Goal: Use online tool/utility: Use online tool/utility

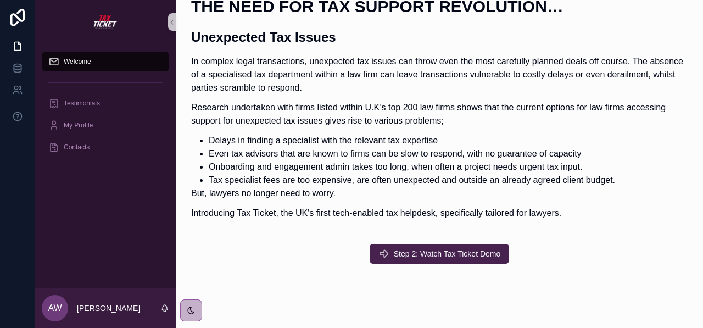
scroll to position [419, 0]
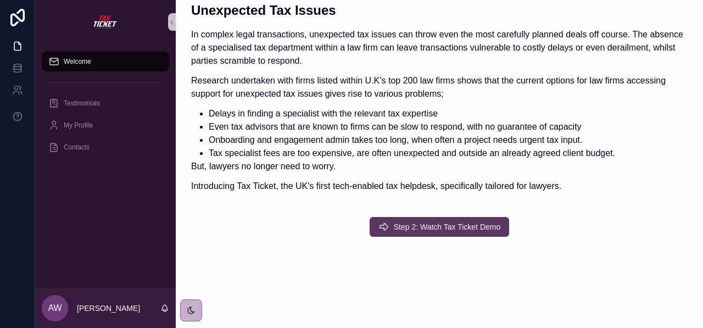
click at [410, 231] on span "Step 2: Watch Tax Ticket Demo" at bounding box center [447, 226] width 107 height 11
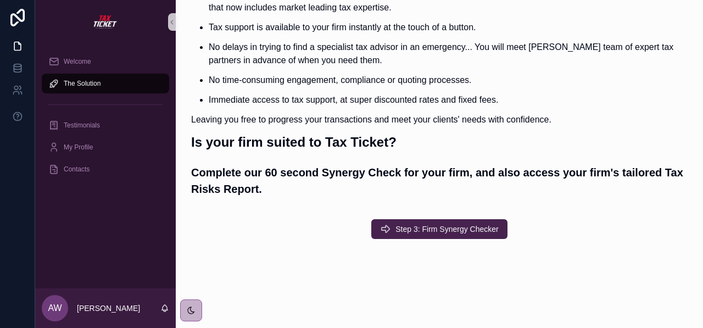
scroll to position [404, 0]
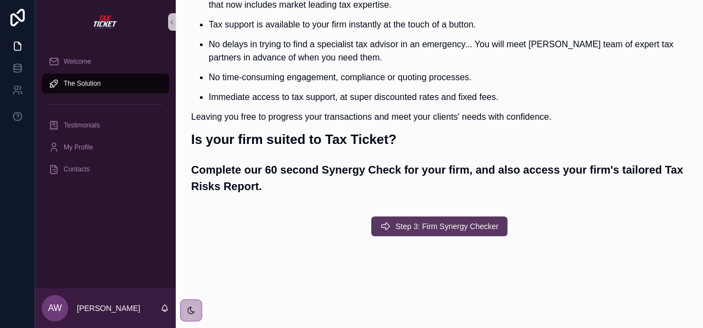
click at [412, 231] on button "Step 3: Firm Synergy Checker" at bounding box center [439, 226] width 136 height 20
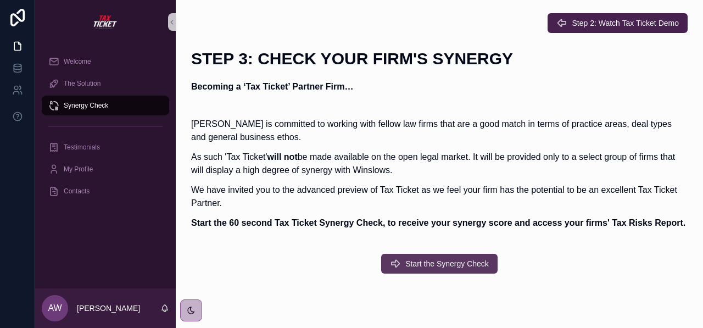
click at [452, 269] on span "Start the Synergy Check" at bounding box center [447, 263] width 84 height 11
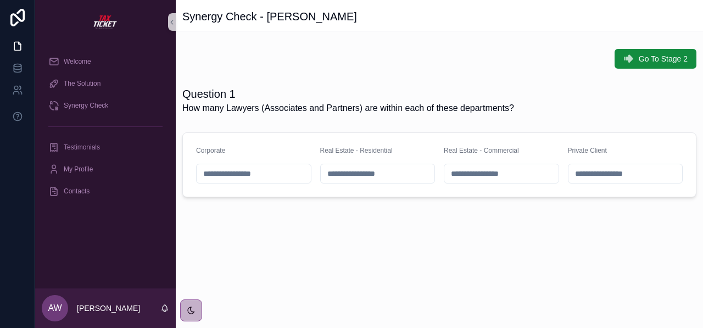
click at [265, 175] on input "scrollable content" at bounding box center [254, 173] width 114 height 15
type input "*"
type input "***"
click at [335, 177] on input "scrollable content" at bounding box center [378, 173] width 114 height 15
type input "**"
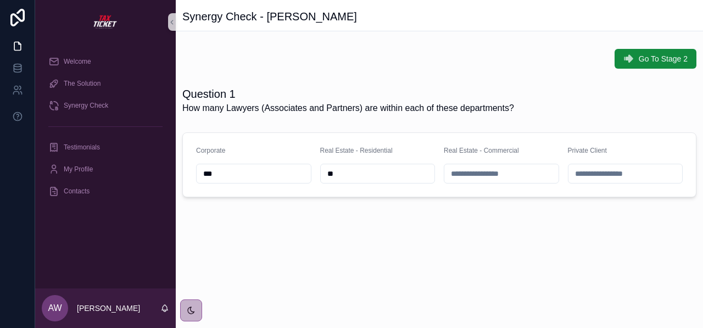
click at [457, 171] on input "scrollable content" at bounding box center [501, 173] width 114 height 15
type input "*"
click at [599, 175] on input "scrollable content" at bounding box center [626, 173] width 114 height 15
type input "**"
click at [664, 59] on span "Go To Stage 2" at bounding box center [663, 58] width 49 height 11
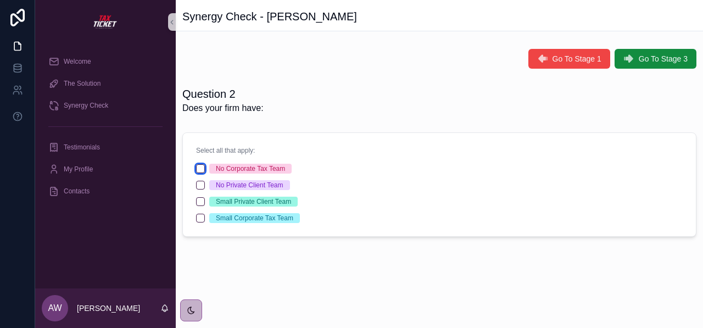
click at [202, 167] on button "No Corporate Tax Team" at bounding box center [200, 168] width 9 height 9
click at [198, 199] on button "Small Private Client Team" at bounding box center [200, 201] width 9 height 9
click at [644, 58] on span "Go To Stage 3" at bounding box center [663, 58] width 49 height 11
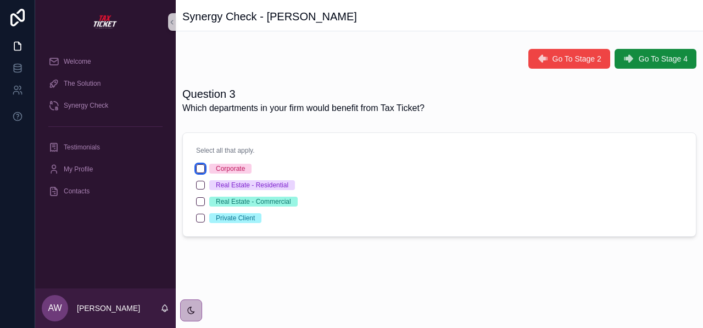
click at [201, 168] on button "Corporate" at bounding box center [200, 168] width 9 height 9
click at [198, 219] on button "Private Client" at bounding box center [200, 218] width 9 height 9
click at [201, 199] on button "Real Estate - Commercial" at bounding box center [200, 201] width 9 height 9
click at [200, 186] on button "Real Estate - Residential" at bounding box center [200, 185] width 9 height 9
click at [647, 63] on span "Go To Stage 4" at bounding box center [663, 58] width 49 height 11
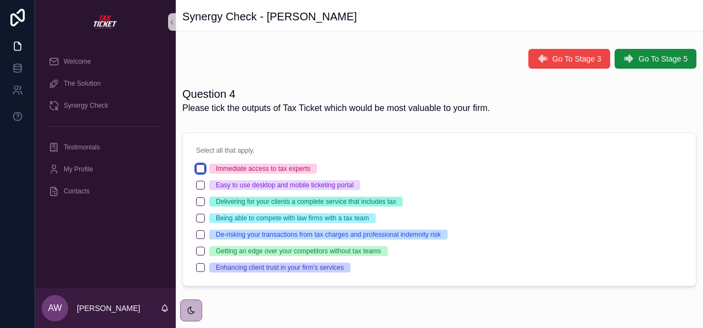
click at [201, 166] on button "Immediate access to tax experts" at bounding box center [200, 168] width 9 height 9
click at [201, 186] on button "Easy to use desktop and mobile ticketing portal" at bounding box center [200, 185] width 9 height 9
click at [201, 200] on button "Delivering for your clients a complete service that includes tax" at bounding box center [200, 201] width 9 height 9
click at [200, 236] on button "De-risking your transactions from tax charges and professional indemnity risk" at bounding box center [200, 234] width 9 height 9
click at [201, 268] on button "Enhancing client trust in your firm's services" at bounding box center [200, 267] width 9 height 9
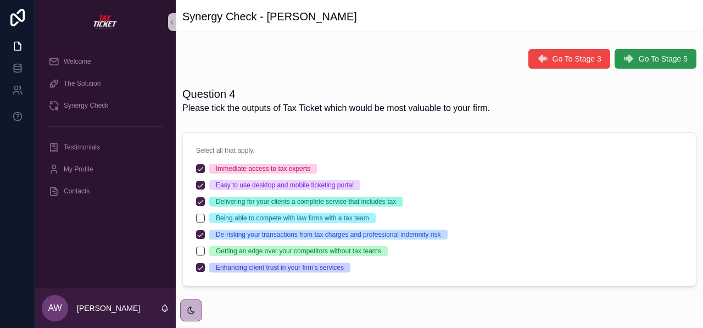
click at [639, 58] on span "Go To Stage 5" at bounding box center [663, 58] width 49 height 11
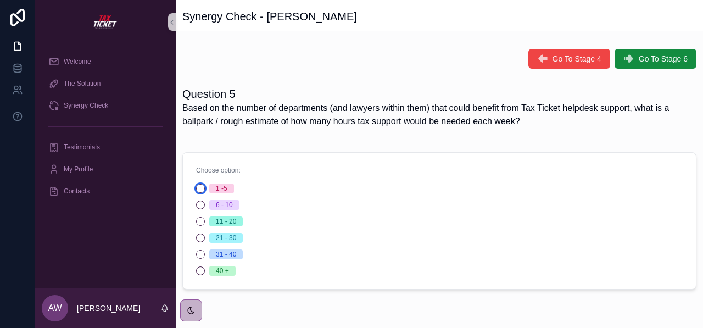
click at [200, 188] on button "1 -5" at bounding box center [200, 188] width 9 height 9
click at [639, 60] on span "Go To Stage 6" at bounding box center [663, 58] width 49 height 11
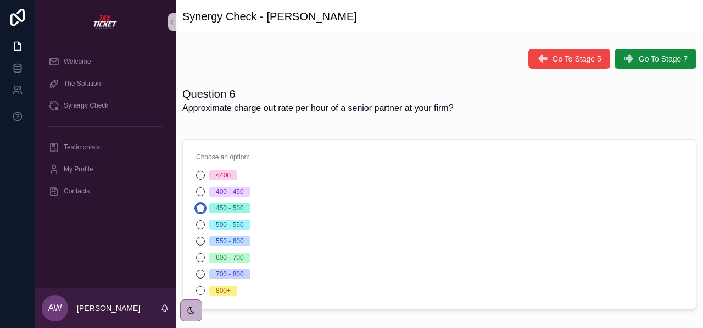
click at [201, 208] on button "450 - 500" at bounding box center [200, 208] width 9 height 9
click at [650, 57] on span "Go To Stage 7" at bounding box center [663, 58] width 49 height 11
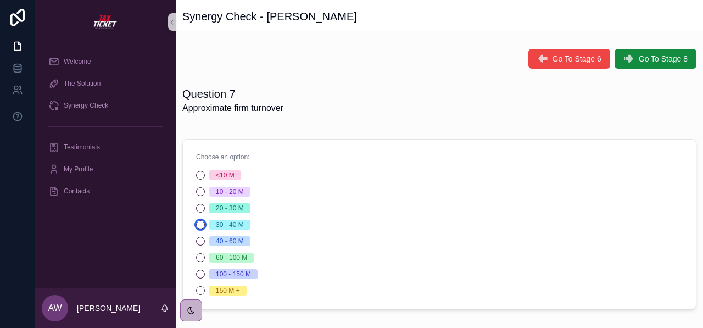
click at [200, 223] on button "30 - 40 M" at bounding box center [200, 224] width 9 height 9
click at [627, 59] on button "Go To Stage 8" at bounding box center [656, 59] width 82 height 20
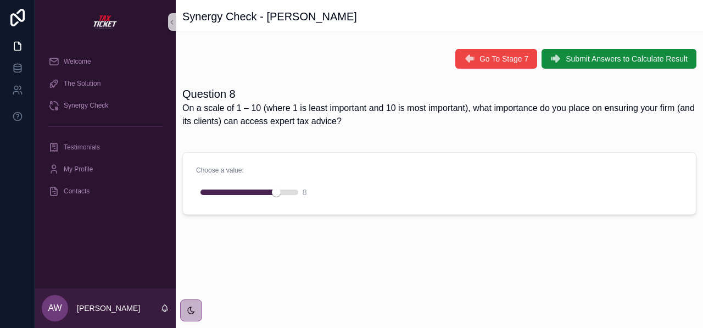
drag, startPoint x: 201, startPoint y: 195, endPoint x: 283, endPoint y: 192, distance: 81.9
click at [283, 192] on div "scrollable content" at bounding box center [250, 192] width 98 height 5
click at [574, 58] on span "Submit Answers to Calculate Result" at bounding box center [627, 58] width 122 height 11
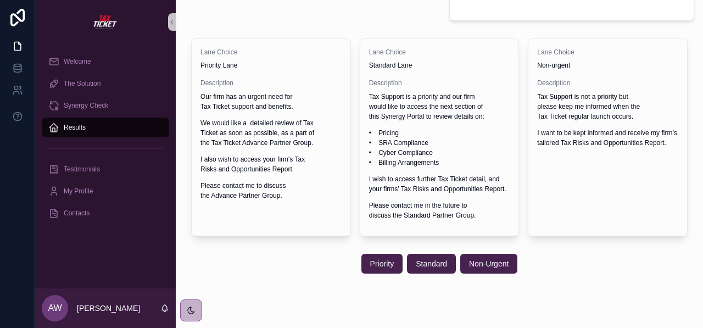
scroll to position [376, 0]
click at [426, 263] on span "Standard" at bounding box center [431, 262] width 31 height 11
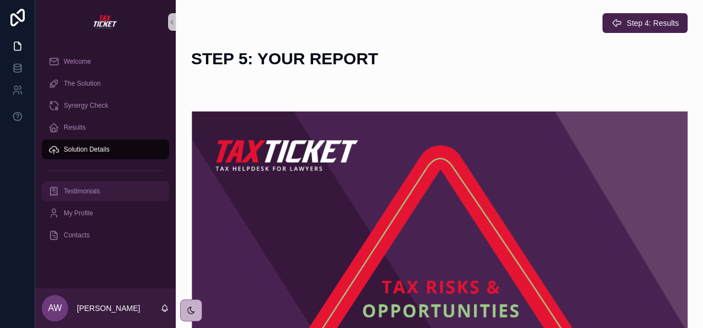
click at [94, 187] on span "Testimonials" at bounding box center [82, 191] width 36 height 9
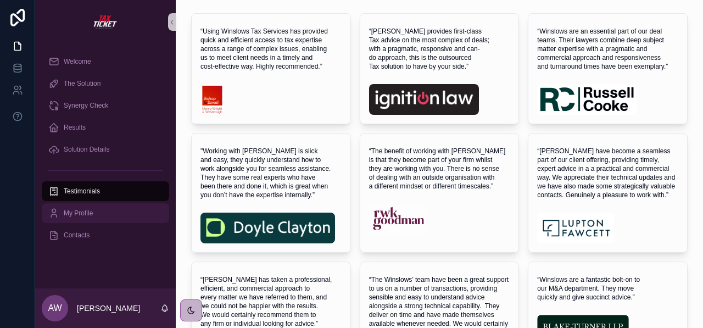
click at [79, 213] on span "My Profile" at bounding box center [78, 213] width 29 height 9
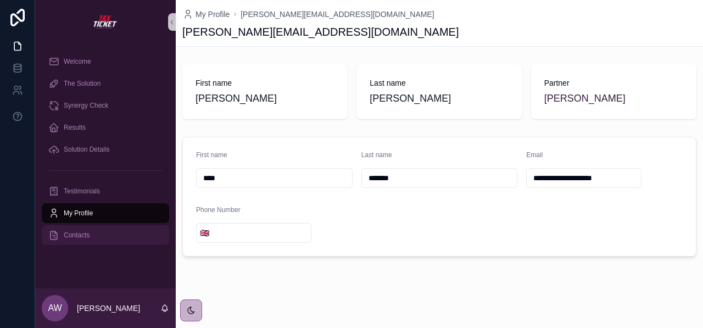
click at [82, 235] on span "Contacts" at bounding box center [77, 235] width 26 height 9
